Goal: Navigation & Orientation: Go to known website

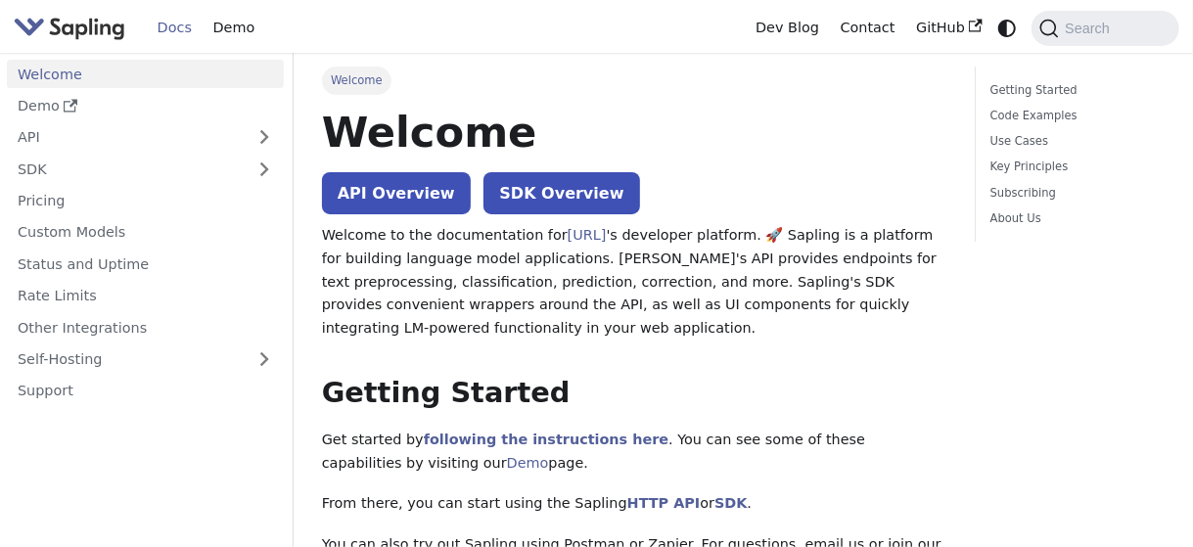
click at [62, 28] on img "Main" at bounding box center [70, 28] width 112 height 28
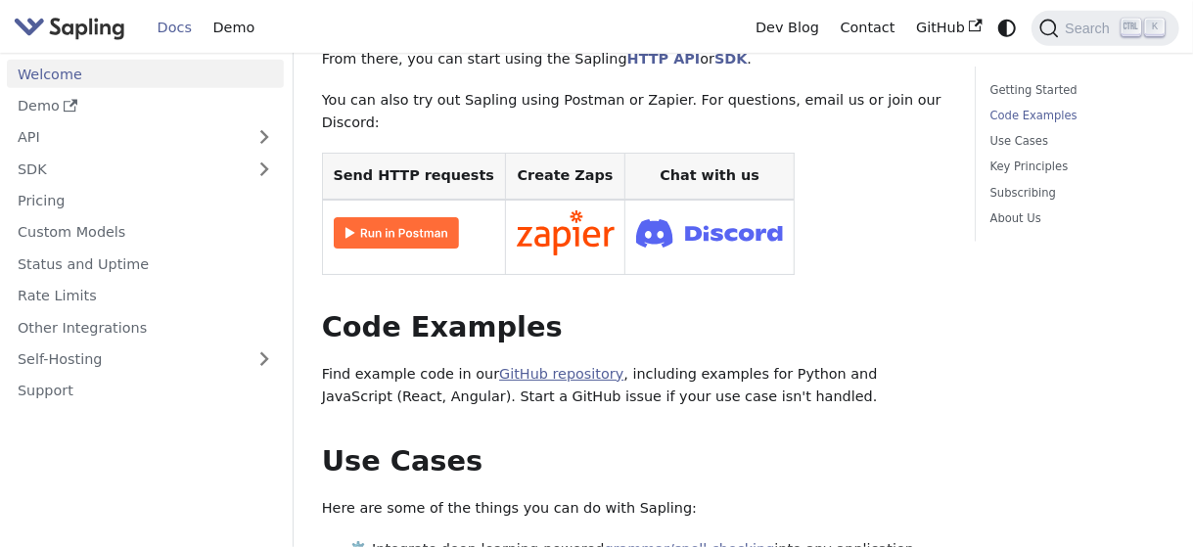
scroll to position [587, 0]
